Goal: Navigation & Orientation: Find specific page/section

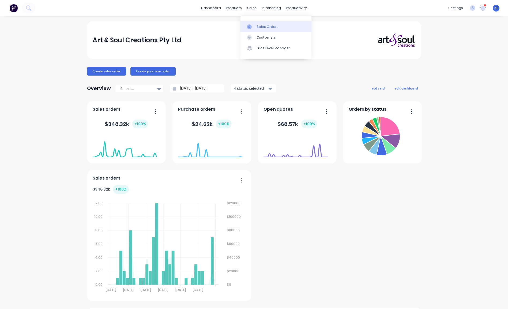
click at [268, 29] on div "Sales Orders" at bounding box center [267, 26] width 22 height 5
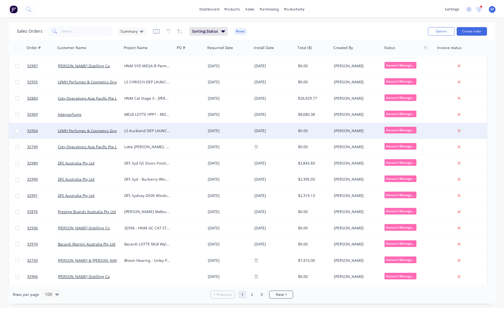
scroll to position [50, 0]
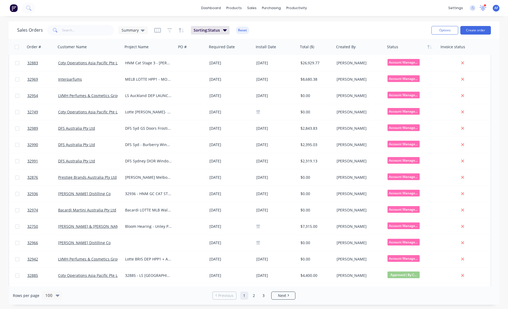
click at [480, 7] on icon at bounding box center [482, 7] width 5 height 4
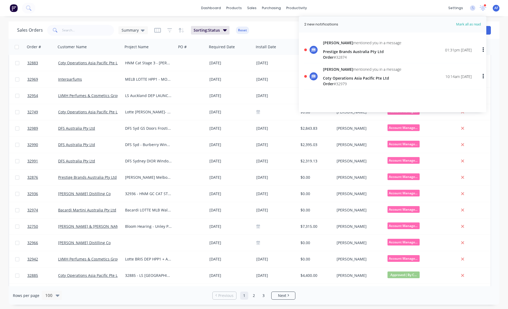
click at [349, 81] on div "Coty Operations Asia Pacific Pte Ltd" at bounding box center [362, 78] width 78 height 6
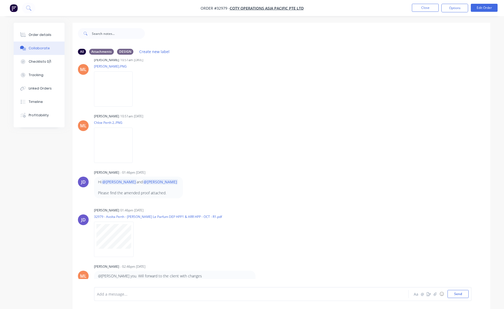
scroll to position [1228, 0]
click at [418, 7] on button "Close" at bounding box center [425, 8] width 27 height 8
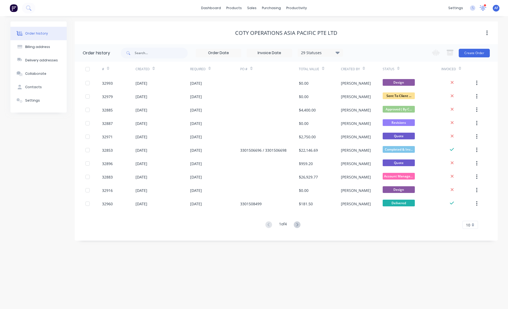
click at [481, 7] on icon at bounding box center [482, 8] width 7 height 6
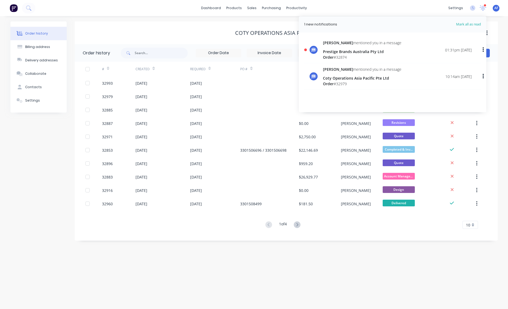
click at [482, 79] on icon "button" at bounding box center [482, 76] width 1 height 6
click at [346, 81] on div "Coty Operations Asia Pacific Pte Ltd" at bounding box center [362, 78] width 78 height 6
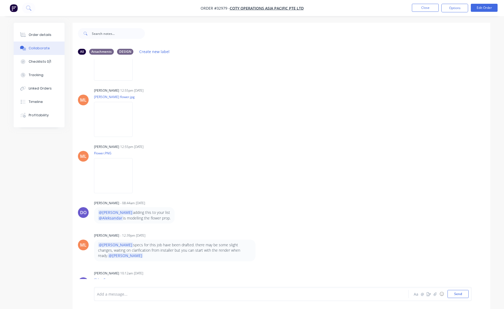
scroll to position [40, 0]
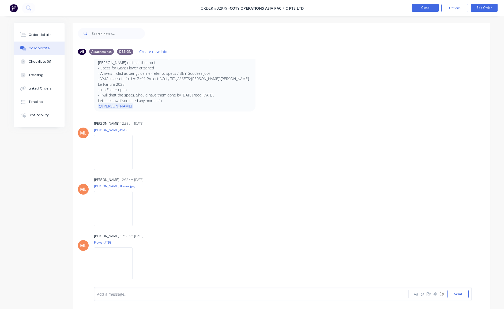
click at [421, 10] on button "Close" at bounding box center [425, 8] width 27 height 8
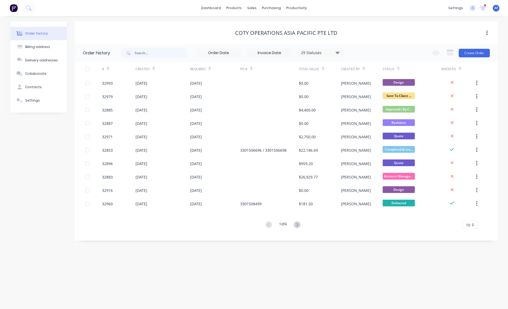
click at [483, 7] on div "settings 1 new notifications [PERSON_NAME] all as read [PERSON_NAME] mentioned …" at bounding box center [476, 8] width 62 height 8
click at [480, 8] on icon at bounding box center [482, 7] width 5 height 5
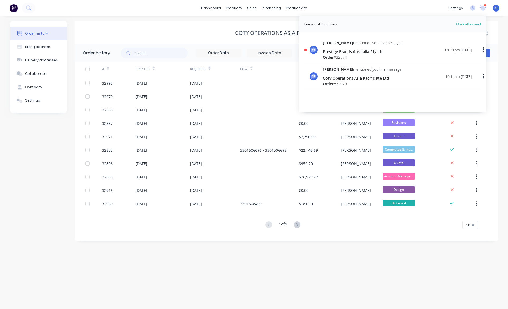
click at [482, 79] on icon "button" at bounding box center [482, 76] width 1 height 5
click at [451, 94] on div "Mark as read" at bounding box center [455, 90] width 41 height 8
click at [449, 94] on div "Mark as read" at bounding box center [455, 90] width 41 height 8
click at [354, 54] on div "Prestige Brands Australia Pty Ltd" at bounding box center [362, 52] width 78 height 6
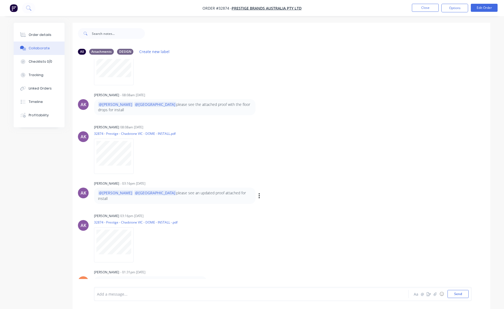
scroll to position [24, 0]
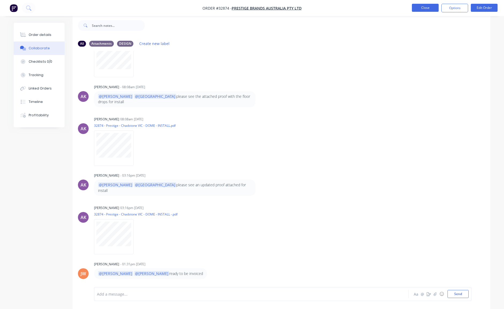
click at [424, 6] on button "Close" at bounding box center [425, 8] width 27 height 8
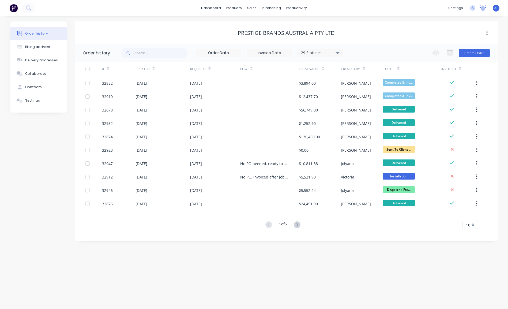
click at [480, 7] on icon at bounding box center [482, 7] width 5 height 4
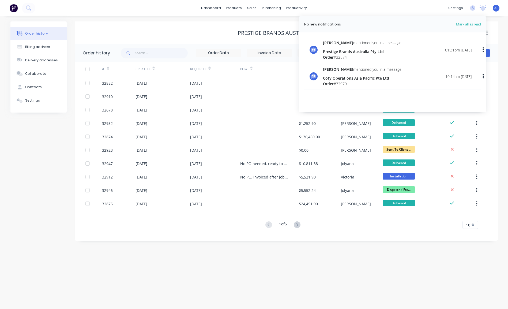
click at [482, 52] on icon "button" at bounding box center [482, 49] width 1 height 5
click at [452, 68] on div "Mark as read" at bounding box center [455, 64] width 41 height 8
click at [357, 12] on div "dashboard products sales purchasing productivity dashboard products Product Cat…" at bounding box center [254, 8] width 508 height 16
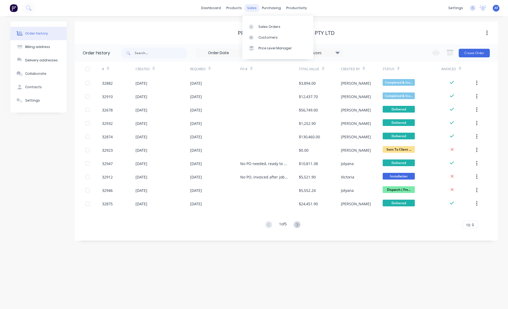
click at [252, 7] on div "sales" at bounding box center [251, 8] width 15 height 8
click at [271, 29] on div "Sales Orders" at bounding box center [269, 26] width 22 height 5
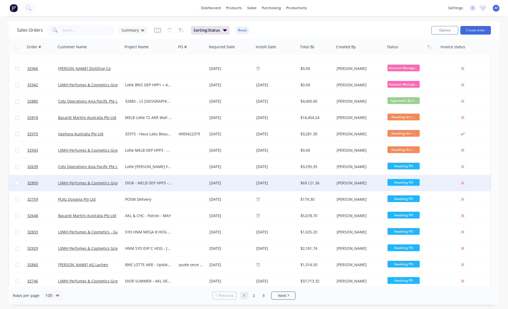
scroll to position [227, 0]
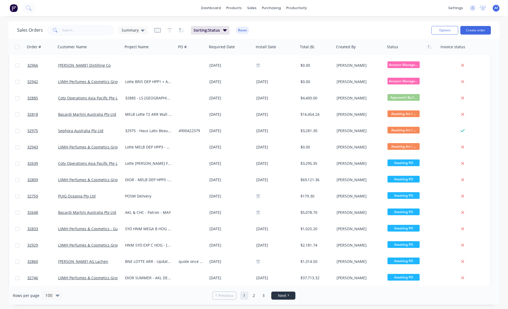
click at [278, 295] on span "Next" at bounding box center [282, 295] width 8 height 5
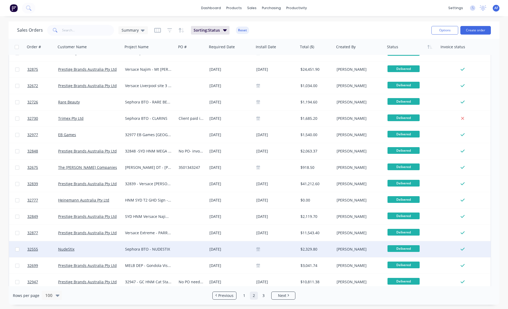
scroll to position [758, 0]
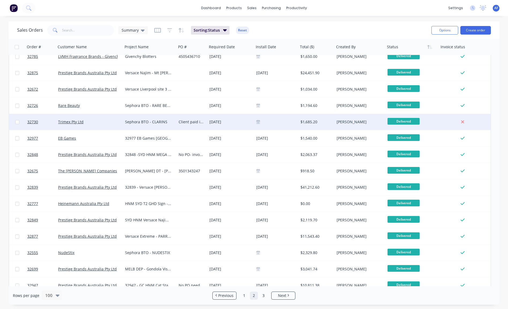
click at [196, 122] on div "Client paid in full" at bounding box center [191, 121] width 25 height 5
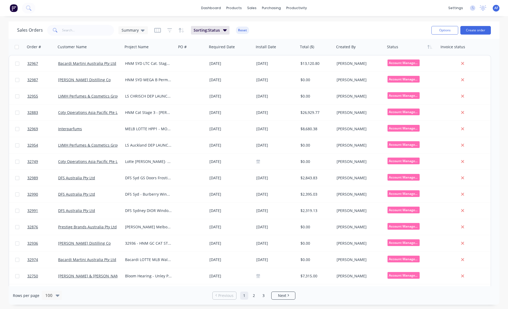
click at [356, 28] on div "Sales Orders Summary Sorting: Status Reset" at bounding box center [222, 30] width 410 height 13
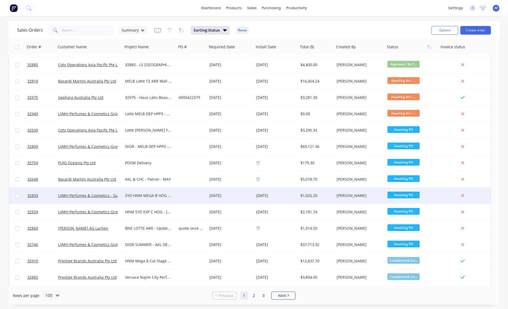
scroll to position [290, 0]
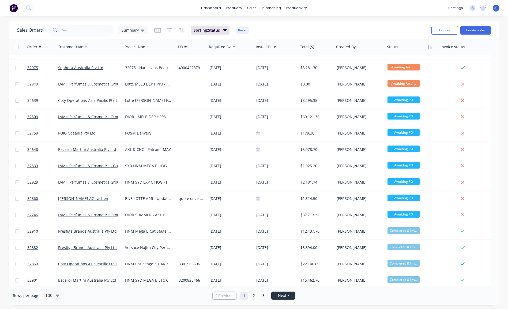
click at [284, 296] on span "Next" at bounding box center [282, 295] width 8 height 5
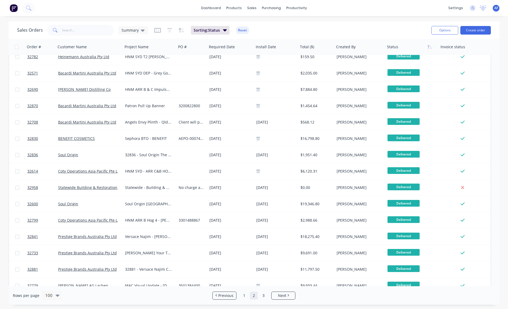
scroll to position [1402, 0]
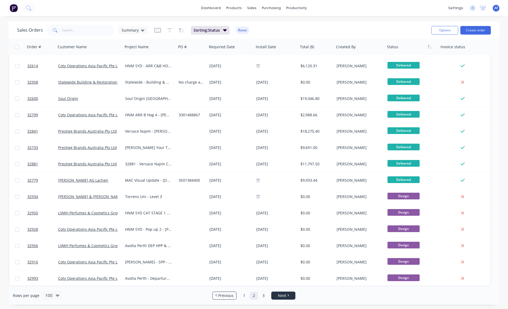
click at [283, 295] on span "Next" at bounding box center [282, 295] width 8 height 5
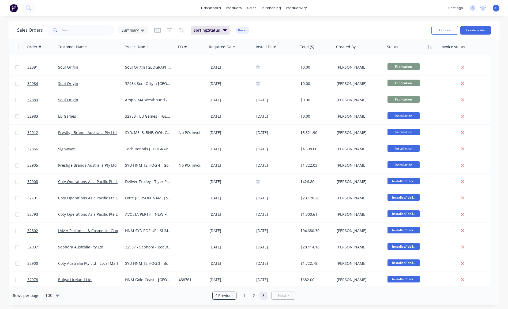
scroll to position [0, 0]
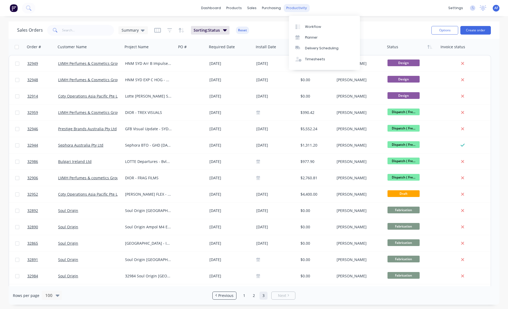
click at [301, 4] on div "productivity" at bounding box center [296, 8] width 26 height 8
click at [315, 62] on div "Timesheets" at bounding box center [315, 59] width 20 height 5
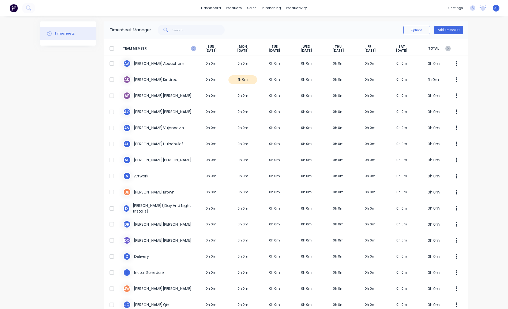
click at [192, 50] on icon "button" at bounding box center [193, 48] width 2 height 3
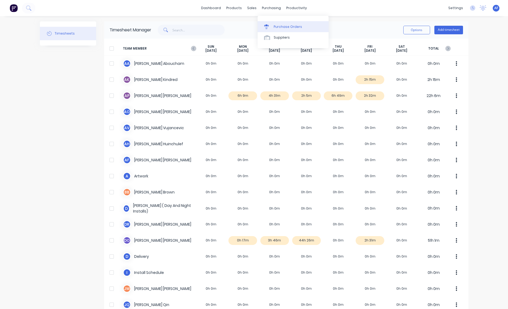
click at [283, 29] on div "Purchase Orders" at bounding box center [288, 26] width 28 height 5
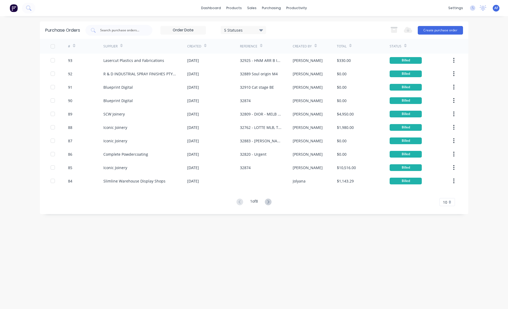
click at [449, 200] on div "10" at bounding box center [447, 202] width 16 height 8
click at [448, 275] on div "35" at bounding box center [447, 270] width 15 height 9
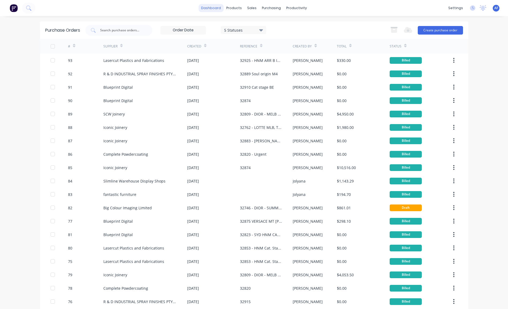
click at [198, 8] on link "dashboard" at bounding box center [210, 8] width 25 height 8
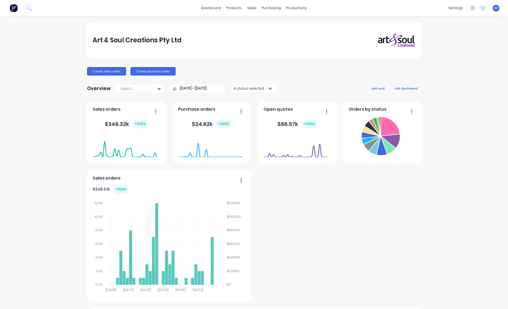
click at [17, 10] on img at bounding box center [14, 8] width 8 height 8
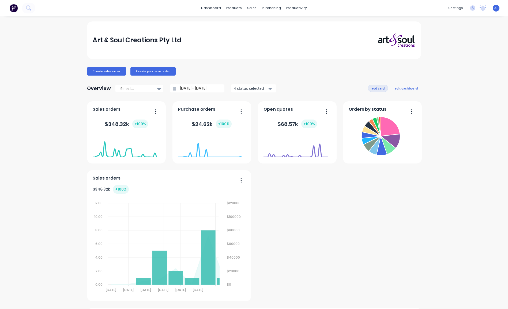
click at [368, 92] on button "add card" at bounding box center [378, 88] width 20 height 7
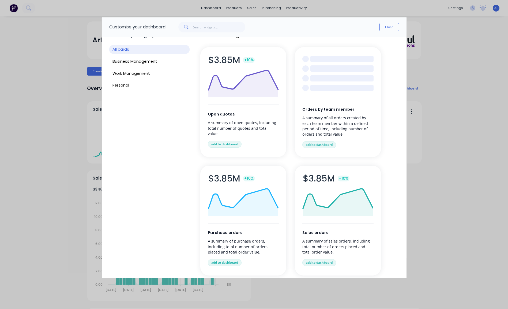
scroll to position [27, 0]
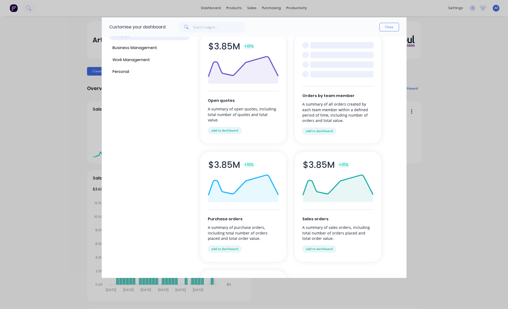
click at [340, 99] on span "Orders by team member" at bounding box center [337, 96] width 71 height 6
click at [336, 100] on div "Orders by team member A summary of all orders created by each team member withi…" at bounding box center [338, 88] width 86 height 110
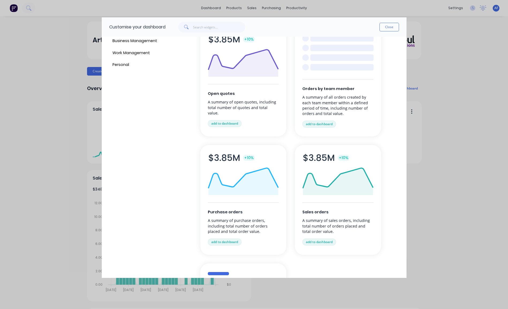
scroll to position [28, 0]
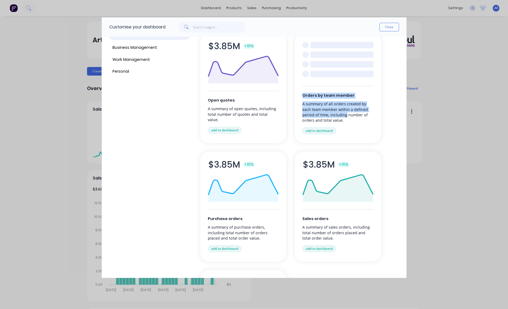
drag, startPoint x: 326, startPoint y: 79, endPoint x: 392, endPoint y: 137, distance: 88.0
click at [397, 143] on div "Browse by category All cards Business Management Work Management Personal Busin…" at bounding box center [254, 157] width 305 height 241
click at [339, 77] on div at bounding box center [341, 74] width 63 height 6
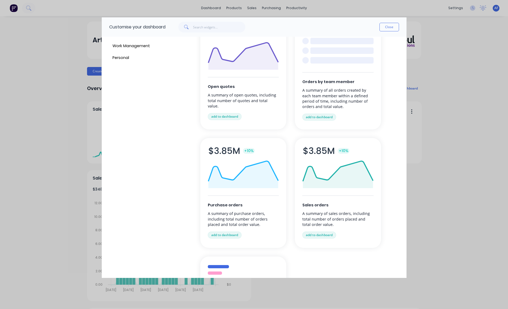
scroll to position [79, 0]
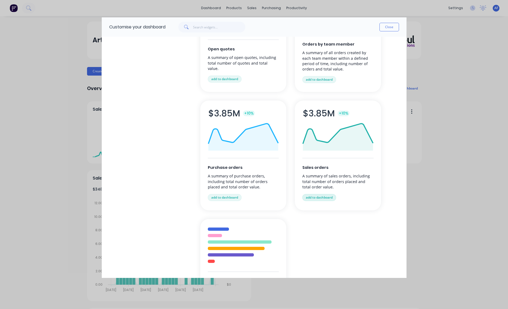
click at [329, 201] on button "add to dashboard" at bounding box center [319, 197] width 34 height 7
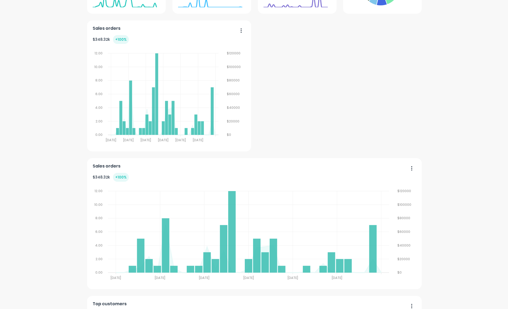
scroll to position [153, 0]
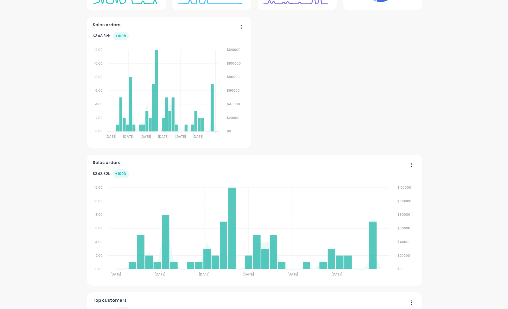
click at [236, 29] on div at bounding box center [211, 4] width 67 height 51
click at [240, 30] on icon "button" at bounding box center [240, 26] width 1 height 5
click at [200, 45] on div "Delete" at bounding box center [219, 41] width 41 height 8
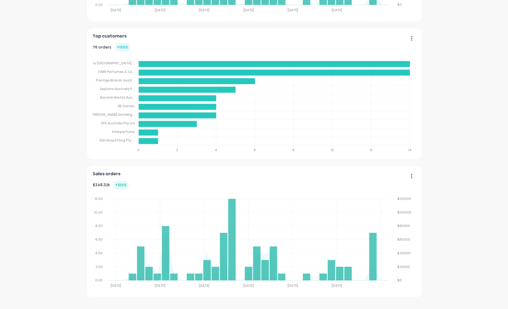
scroll to position [273, 0]
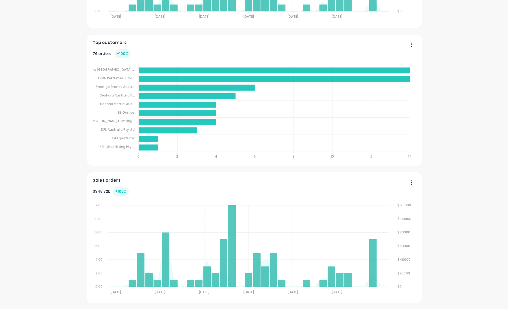
click at [407, 187] on button "button" at bounding box center [409, 183] width 11 height 8
click at [374, 200] on div "Delete" at bounding box center [389, 196] width 41 height 8
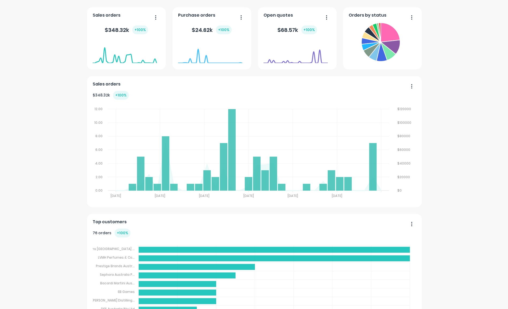
scroll to position [61, 0]
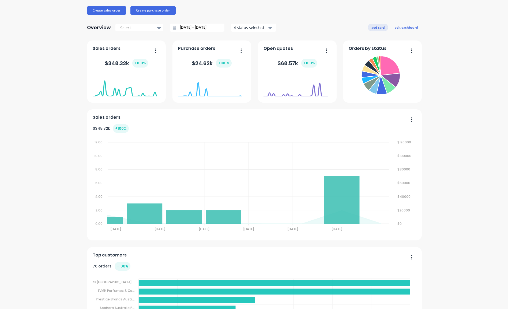
click at [368, 31] on button "add card" at bounding box center [378, 27] width 20 height 7
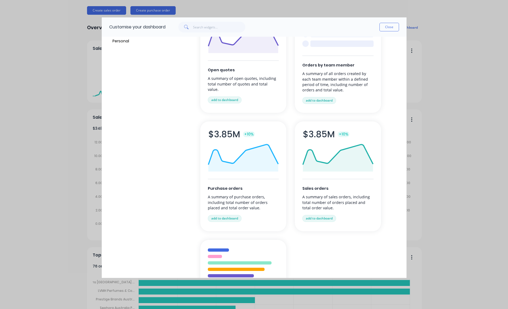
scroll to position [0, 0]
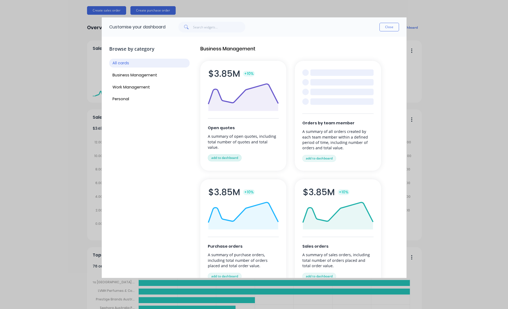
click at [241, 161] on button "add to dashboard" at bounding box center [225, 157] width 34 height 7
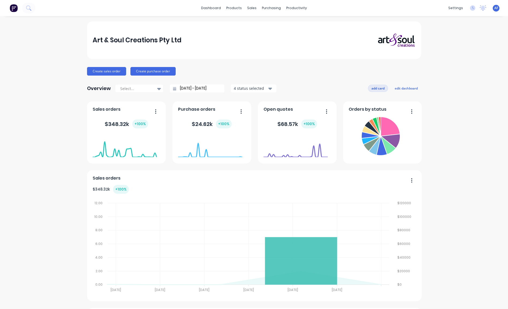
click at [369, 92] on button "add card" at bounding box center [378, 88] width 20 height 7
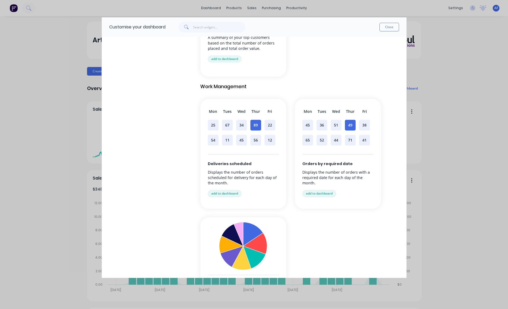
scroll to position [334, 0]
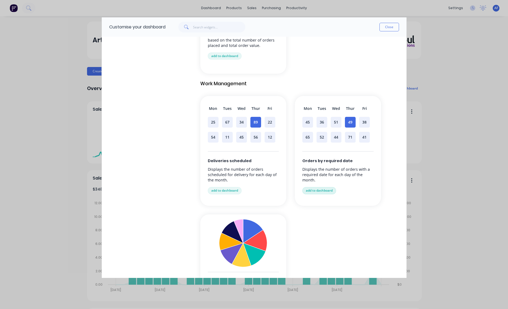
click at [330, 194] on button "add to dashboard" at bounding box center [319, 190] width 34 height 7
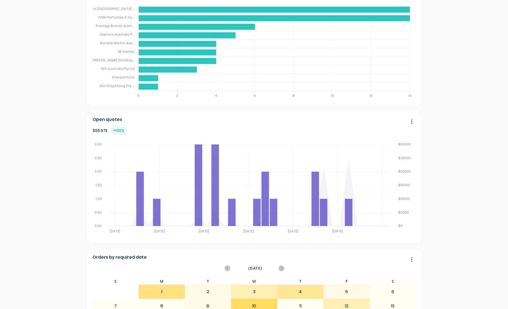
scroll to position [417, 0]
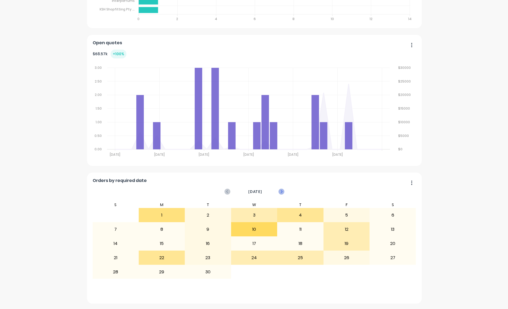
click at [281, 193] on icon at bounding box center [282, 191] width 2 height 3
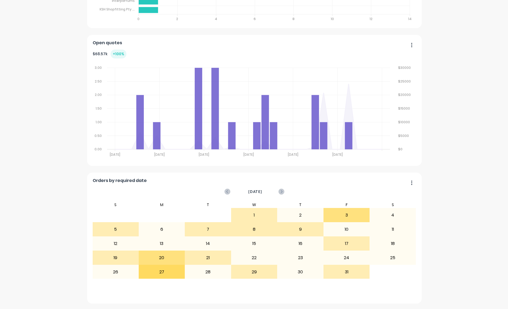
click at [279, 194] on div "[DATE]" at bounding box center [254, 191] width 59 height 6
click at [279, 194] on icon at bounding box center [281, 191] width 6 height 6
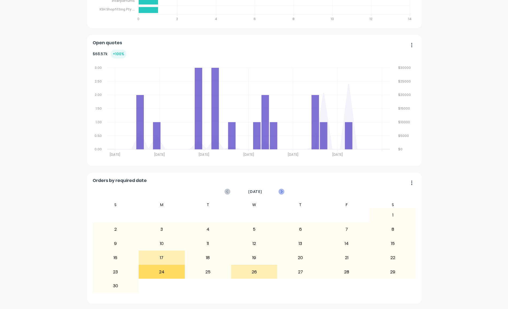
click at [281, 193] on icon at bounding box center [282, 191] width 2 height 3
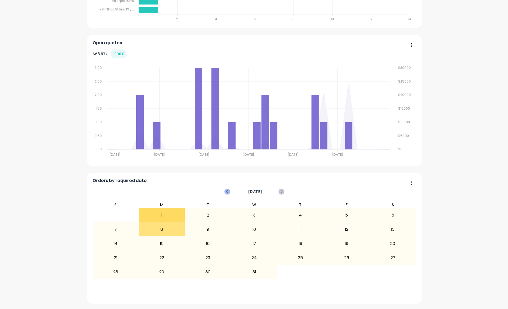
click at [226, 193] on icon at bounding box center [227, 191] width 2 height 3
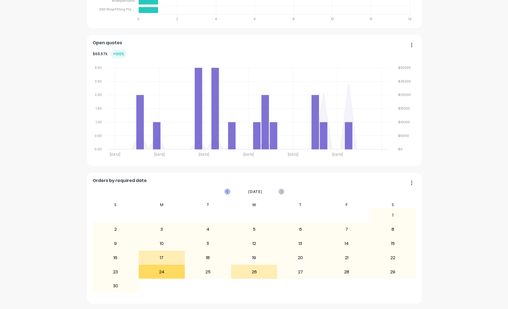
click at [226, 193] on icon at bounding box center [227, 191] width 2 height 3
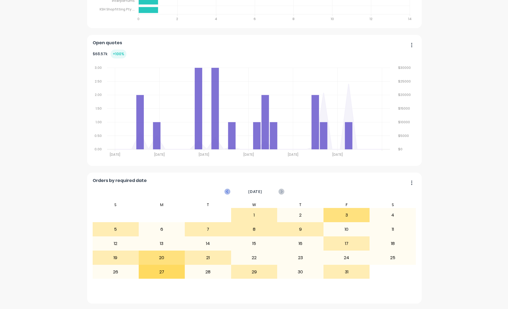
click at [225, 194] on icon at bounding box center [227, 191] width 6 height 6
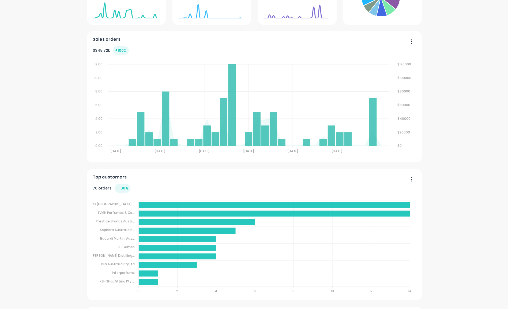
scroll to position [0, 0]
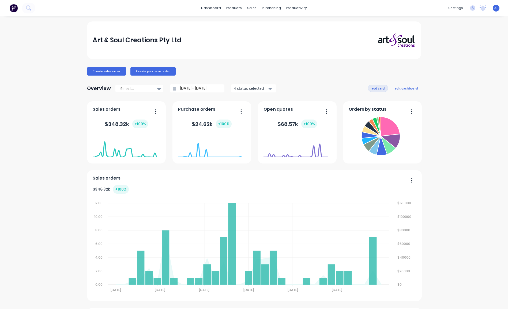
click at [368, 92] on button "add card" at bounding box center [378, 88] width 20 height 7
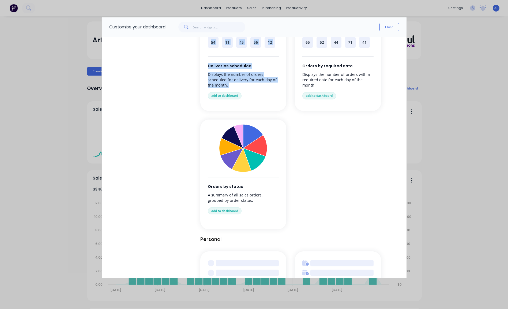
scroll to position [422, 0]
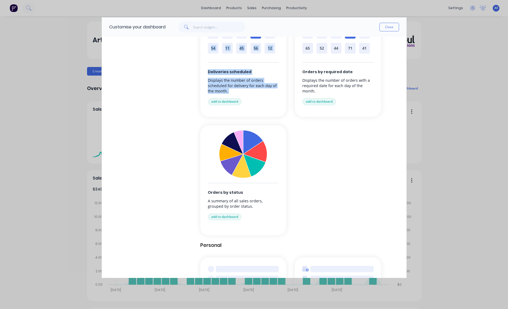
drag, startPoint x: 355, startPoint y: 30, endPoint x: 345, endPoint y: 48, distance: 21.2
click at [345, 50] on div "Customise your dashboard Close Browse by category All cards Business Management…" at bounding box center [253, 137] width 305 height 241
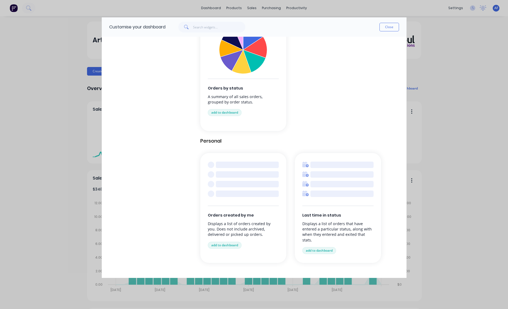
scroll to position [554, 0]
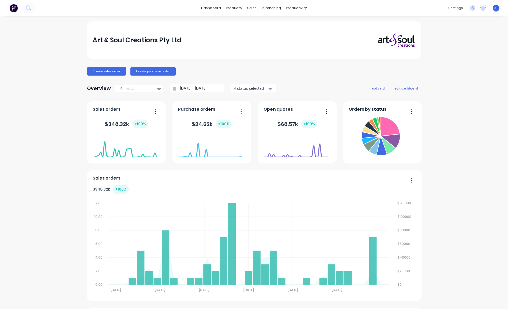
click at [411, 113] on icon "button" at bounding box center [411, 111] width 1 height 4
drag, startPoint x: 355, startPoint y: 124, endPoint x: 351, endPoint y: 142, distance: 18.7
click at [351, 145] on foreignobject at bounding box center [380, 137] width 64 height 44
click at [368, 91] on button "add card" at bounding box center [378, 88] width 20 height 7
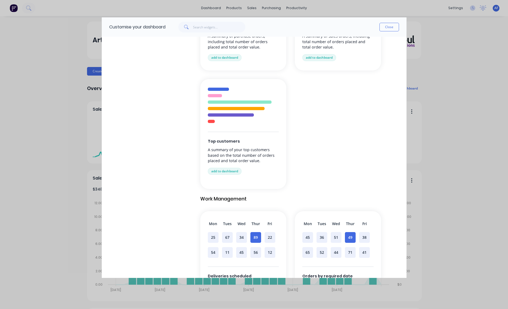
scroll to position [554, 0]
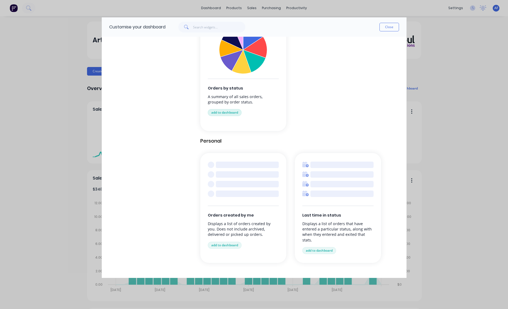
click at [231, 116] on button "add to dashboard" at bounding box center [225, 112] width 34 height 7
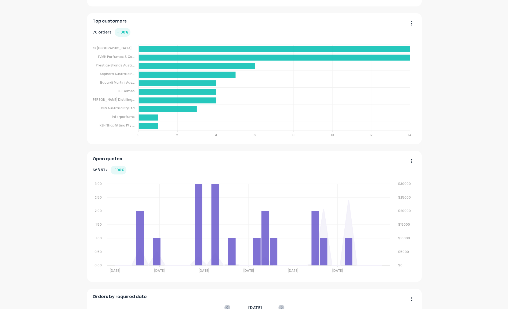
scroll to position [554, 0]
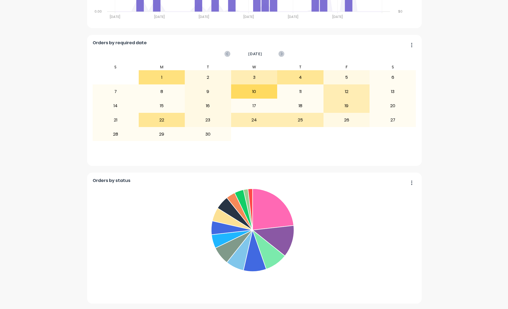
drag, startPoint x: 356, startPoint y: 191, endPoint x: 374, endPoint y: 192, distance: 18.0
click at [411, 185] on icon "button" at bounding box center [411, 182] width 1 height 5
click at [338, 206] on foreignobject "Account Managers Design Dispatch ( Freight ) Installed/ delivered ( Job complet…" at bounding box center [253, 238] width 320 height 105
drag, startPoint x: 385, startPoint y: 259, endPoint x: 360, endPoint y: 217, distance: 49.3
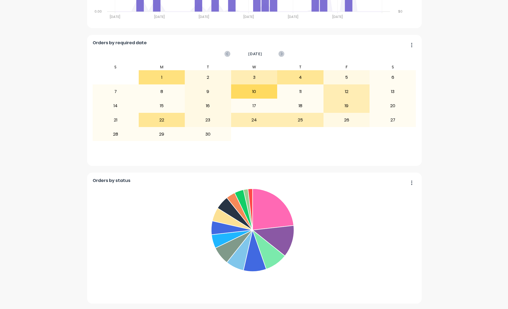
click at [360, 217] on foreignobject "Account Managers Design Dispatch ( Freight ) Installed/ delivered ( Job complet…" at bounding box center [253, 238] width 320 height 105
click at [407, 187] on button "button" at bounding box center [409, 183] width 11 height 8
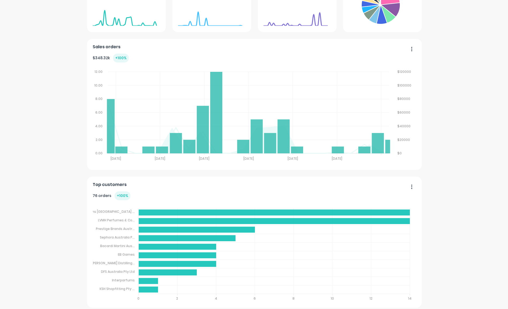
scroll to position [42, 0]
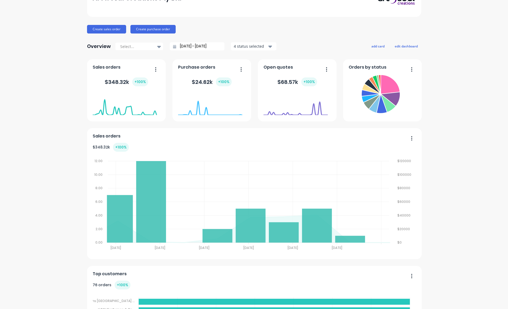
click at [198, 50] on input "[DATE] - [DATE]" at bounding box center [199, 46] width 46 height 8
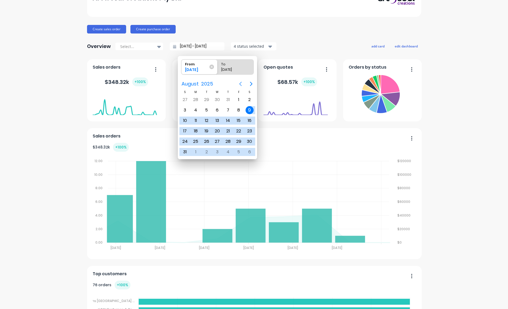
click at [240, 84] on icon "Previous page" at bounding box center [240, 84] width 2 height 4
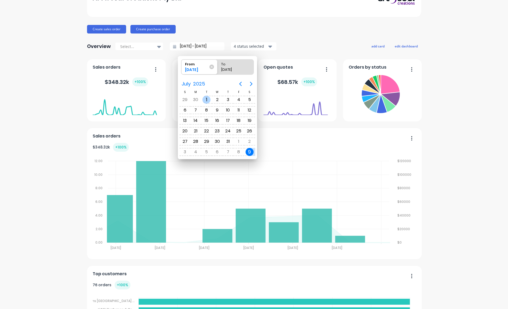
click at [206, 101] on div "1" at bounding box center [206, 100] width 8 height 8
type input "01/07/25 - 09/09/25"
radio input "false"
radio input "true"
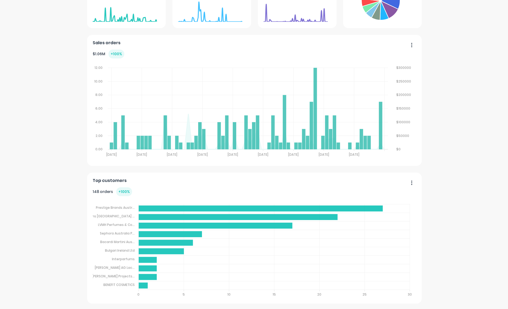
scroll to position [0, 0]
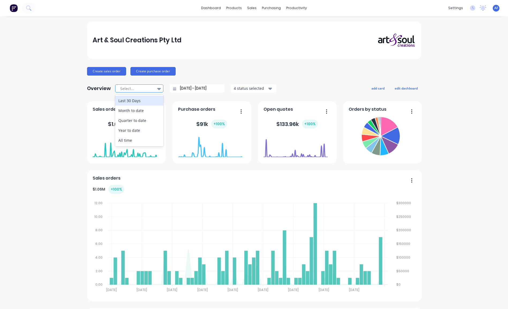
click at [155, 93] on div at bounding box center [159, 88] width 8 height 9
click at [138, 135] on div "Year to date" at bounding box center [139, 130] width 48 height 10
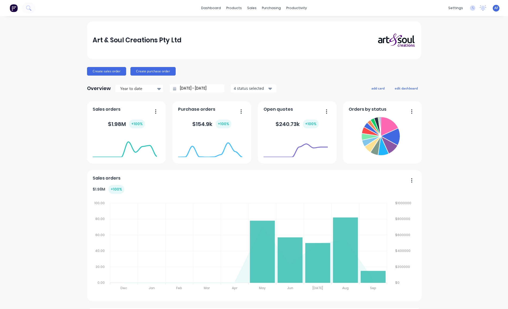
click at [194, 92] on input "01/01/25 - 09/09/25" at bounding box center [199, 88] width 46 height 8
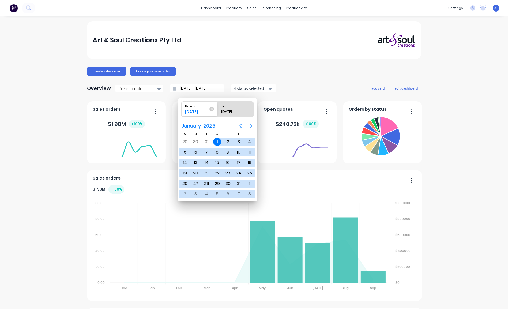
click at [250, 126] on icon "Next page" at bounding box center [251, 126] width 6 height 6
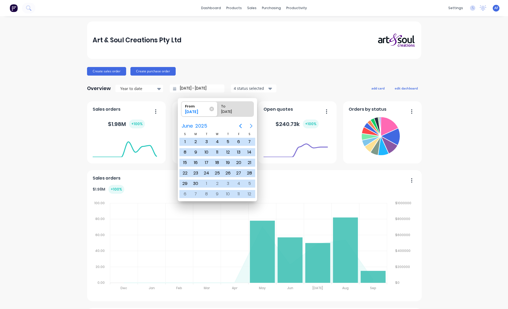
click at [250, 126] on icon "Next page" at bounding box center [251, 126] width 6 height 6
click at [207, 141] on div "1" at bounding box center [206, 142] width 8 height 8
type input "01/07/25 - 09/09/25"
radio input "false"
radio input "true"
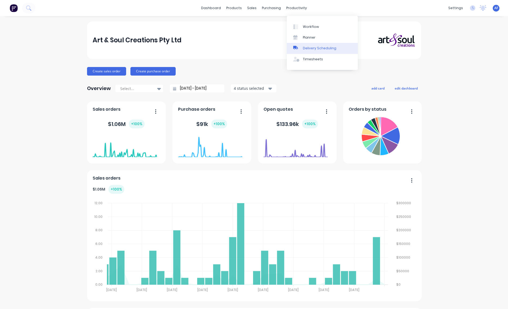
click at [316, 51] on div "Delivery Scheduling" at bounding box center [319, 48] width 33 height 5
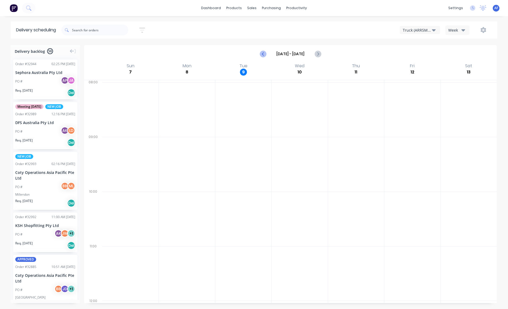
click at [260, 57] on icon "Previous page" at bounding box center [263, 54] width 6 height 6
type input "Aug 31 - Sep 6"
click at [301, 10] on div "productivity" at bounding box center [296, 8] width 26 height 8
click at [312, 40] on div "Planner" at bounding box center [309, 37] width 13 height 5
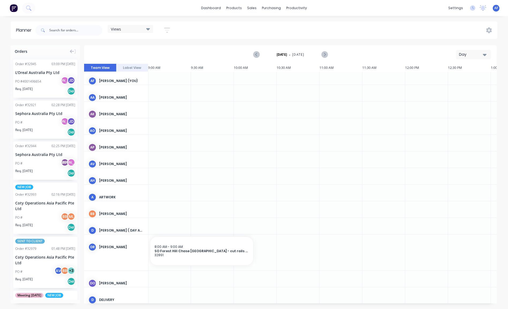
scroll to position [0, 857]
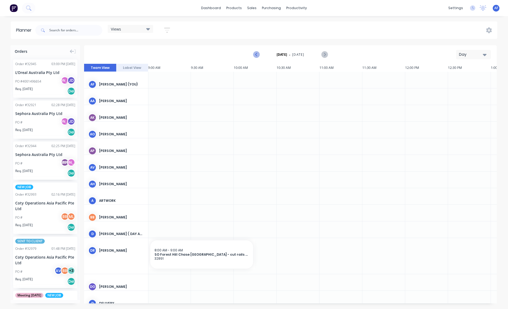
click at [253, 58] on icon "Previous page" at bounding box center [256, 54] width 6 height 6
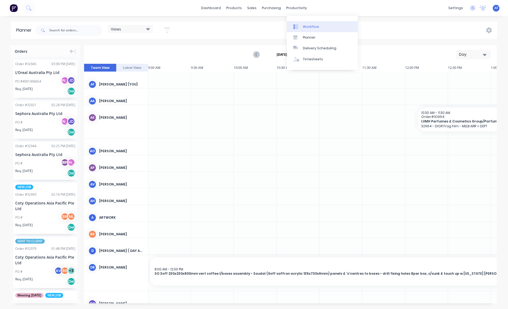
click at [305, 29] on div "Workflow" at bounding box center [311, 26] width 16 height 5
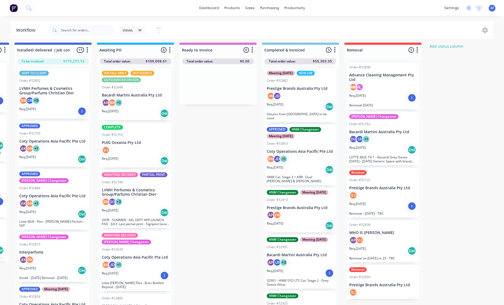
scroll to position [11, 1516]
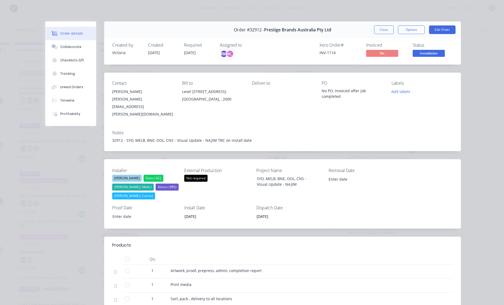
scroll to position [8, 1516]
click at [77, 107] on button "Timeline" at bounding box center [70, 100] width 51 height 13
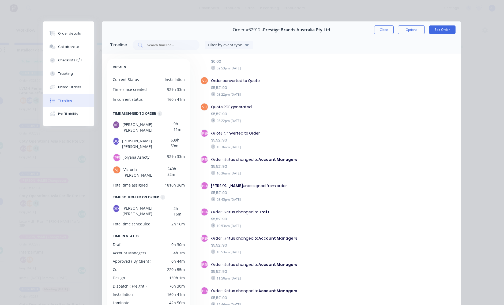
scroll to position [0, 0]
drag, startPoint x: 373, startPoint y: 36, endPoint x: 369, endPoint y: 39, distance: 4.9
click at [374, 34] on button "Close" at bounding box center [384, 29] width 20 height 9
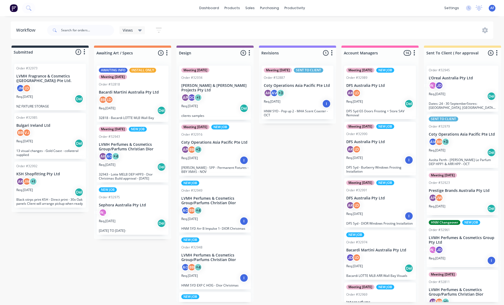
click at [83, 196] on div "Del" at bounding box center [79, 192] width 9 height 9
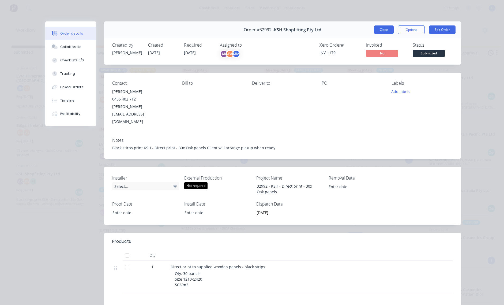
click at [380, 34] on button "Close" at bounding box center [384, 29] width 20 height 9
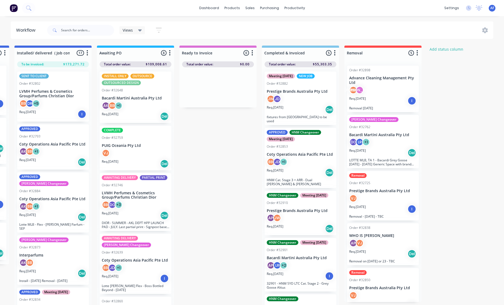
scroll to position [0, 1715]
click at [92, 55] on div at bounding box center [52, 53] width 77 height 10
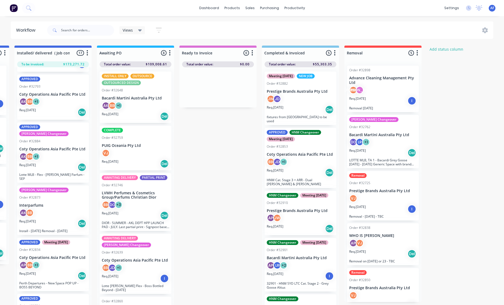
scroll to position [0, 0]
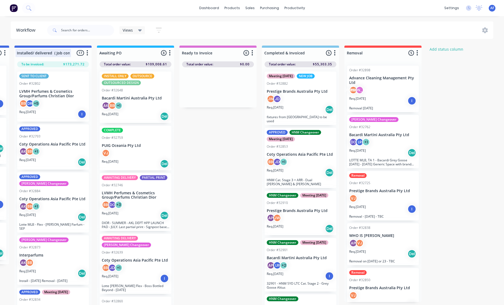
click at [92, 54] on div at bounding box center [52, 53] width 77 height 10
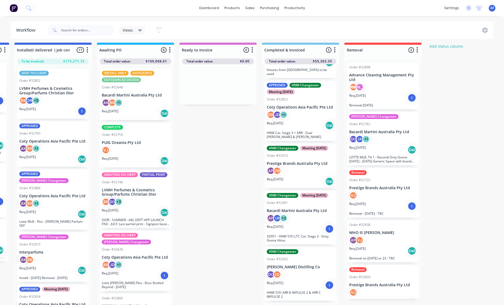
scroll to position [11, 1740]
